Goal: Task Accomplishment & Management: Manage account settings

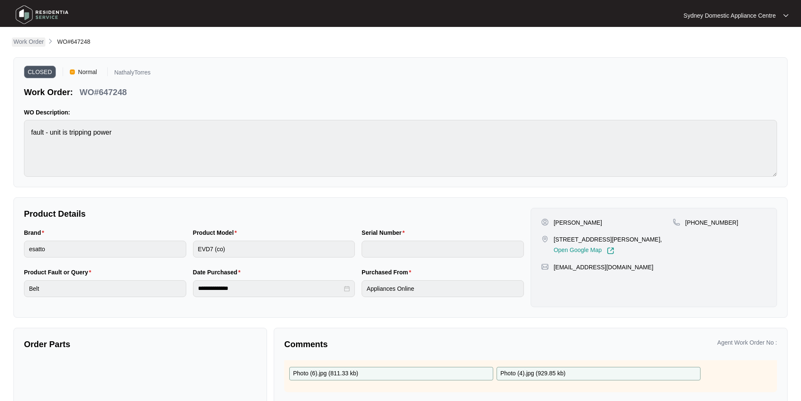
click at [24, 41] on p "Work Order" at bounding box center [28, 41] width 30 height 8
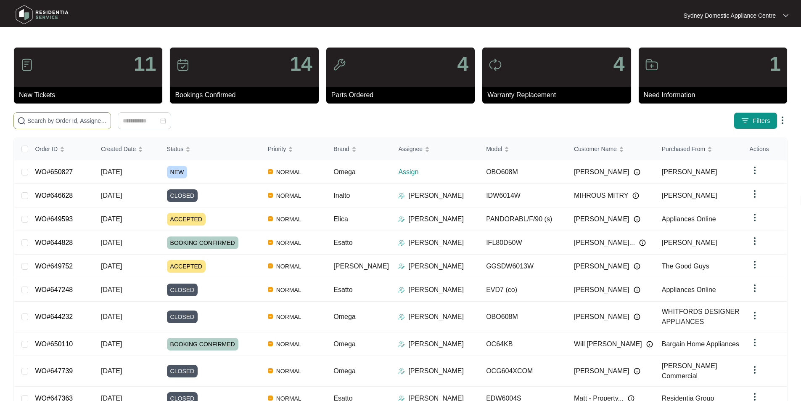
click at [107, 123] on input "text" at bounding box center [67, 120] width 80 height 9
paste input "650827"
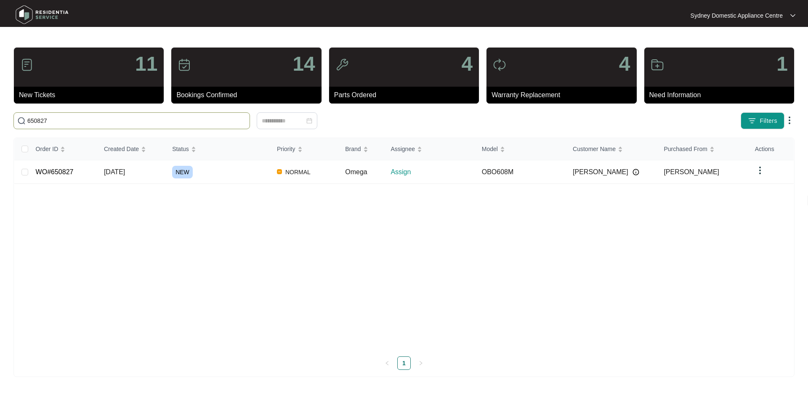
type input "650827"
click at [68, 168] on link "WO#650827" at bounding box center [55, 171] width 38 height 7
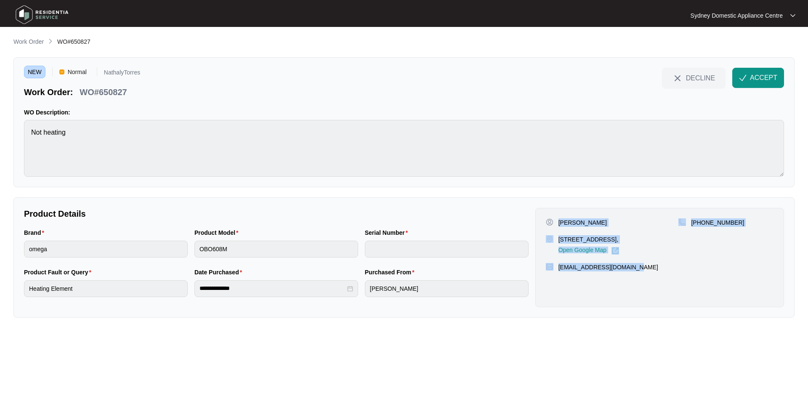
drag, startPoint x: 661, startPoint y: 274, endPoint x: 560, endPoint y: 220, distance: 115.6
click at [560, 220] on div "[PERSON_NAME] [STREET_ADDRESS], Open Google Map [PHONE_NUMBER] [EMAIL_ADDRESS][…" at bounding box center [659, 257] width 249 height 99
copy div "[PERSON_NAME] [STREET_ADDRESS], Open Google Map [PHONE_NUMBER] [EMAIL_ADDRESS][…"
click at [759, 75] on span "ACCEPT" at bounding box center [763, 78] width 27 height 10
